Goal: Find specific page/section: Find specific page/section

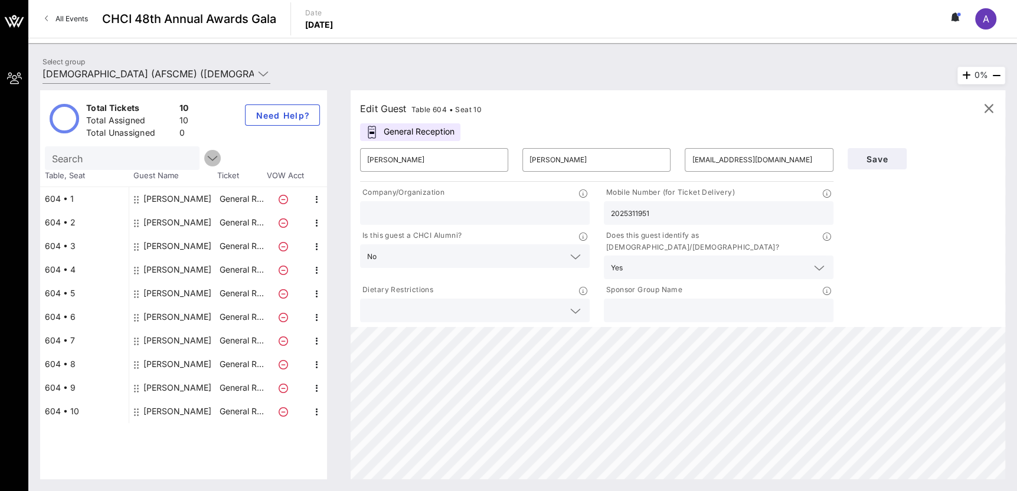
click at [205, 162] on icon "button" at bounding box center [212, 158] width 14 height 14
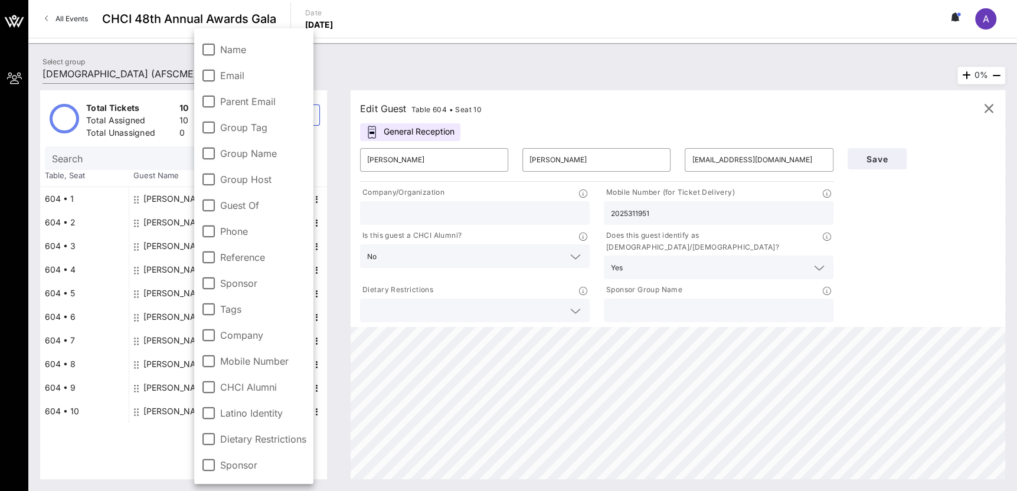
click at [181, 160] on div "Search" at bounding box center [122, 158] width 155 height 24
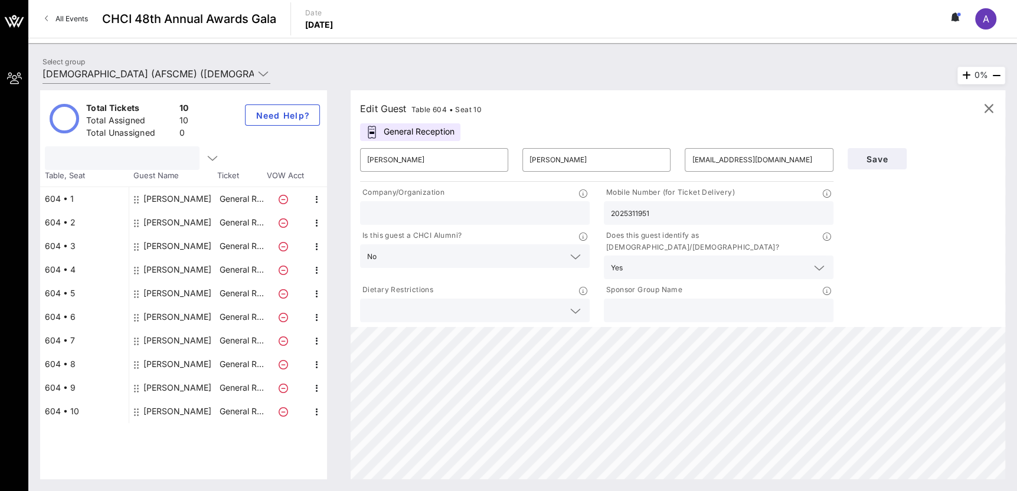
click at [241, 151] on div at bounding box center [184, 158] width 278 height 24
